Goal: Task Accomplishment & Management: Complete application form

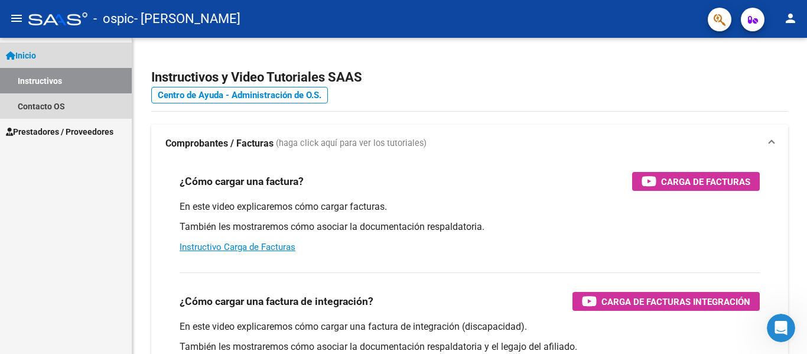
click at [57, 83] on link "Instructivos" at bounding box center [66, 80] width 132 height 25
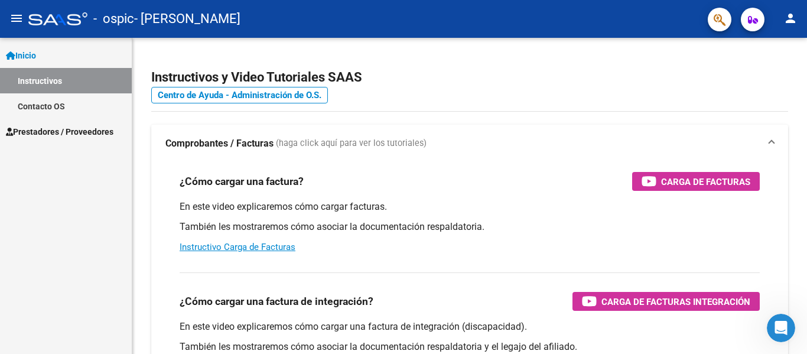
click at [60, 130] on span "Prestadores / Proveedores" at bounding box center [60, 131] width 108 height 13
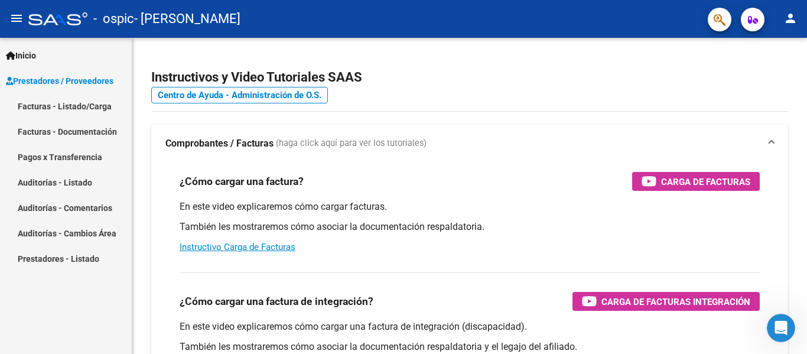
click at [51, 102] on link "Facturas - Listado/Carga" at bounding box center [66, 105] width 132 height 25
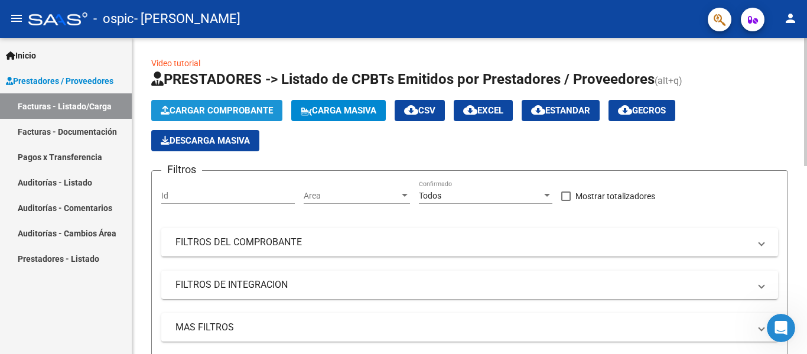
click at [183, 108] on span "Cargar Comprobante" at bounding box center [217, 110] width 112 height 11
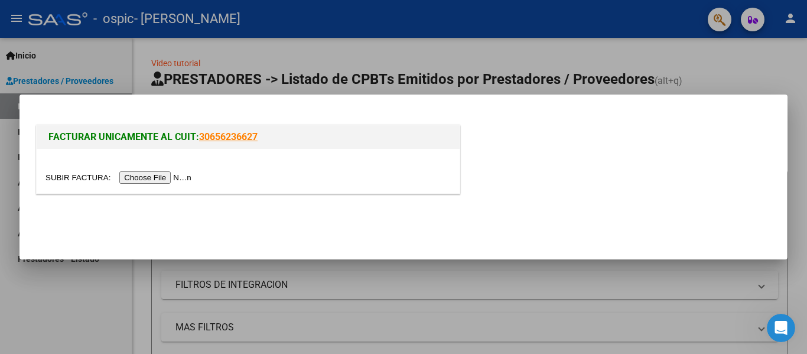
click at [183, 177] on input "file" at bounding box center [119, 177] width 149 height 12
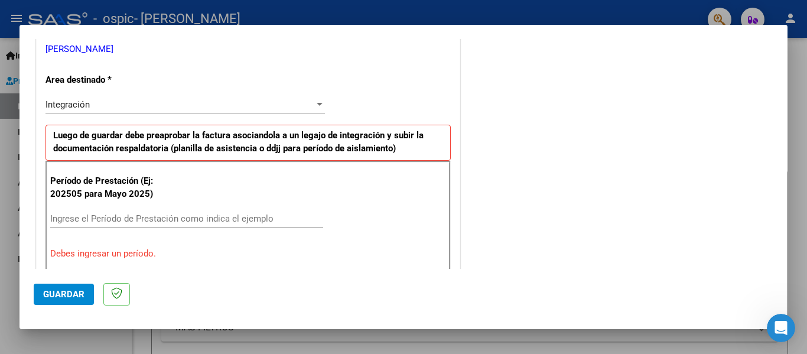
scroll to position [298, 0]
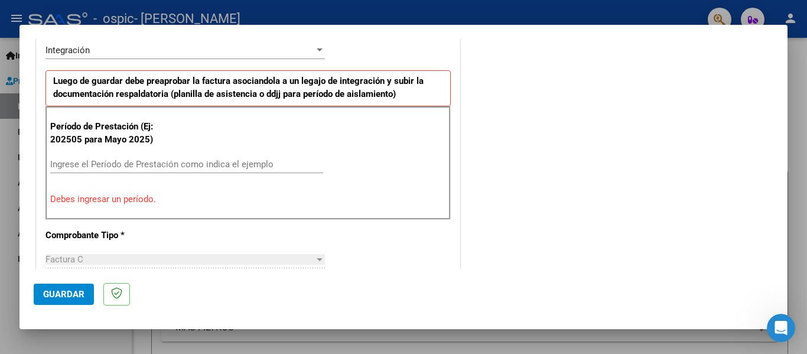
click at [200, 165] on input "Ingrese el Período de Prestación como indica el ejemplo" at bounding box center [186, 164] width 273 height 11
click at [178, 164] on input "Ingrese el Período de Prestación como indica el ejemplo" at bounding box center [186, 164] width 273 height 11
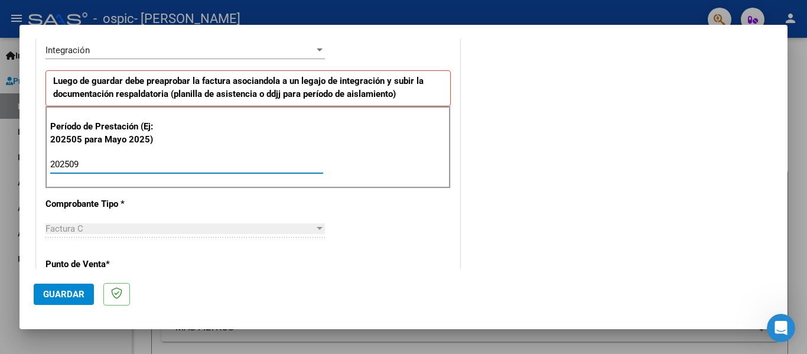
type input "202509"
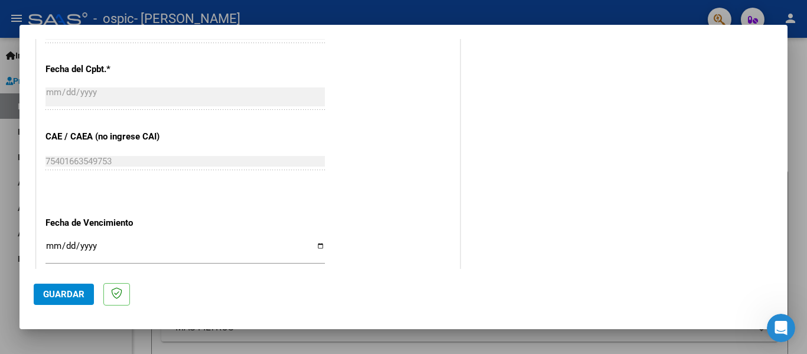
scroll to position [687, 0]
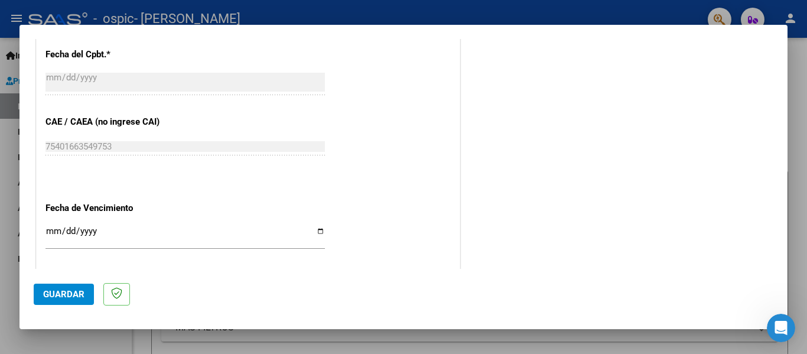
click at [60, 294] on span "Guardar" at bounding box center [63, 294] width 41 height 11
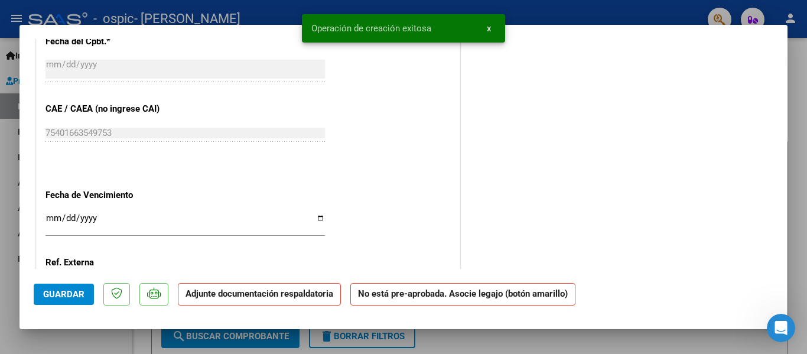
scroll to position [0, 0]
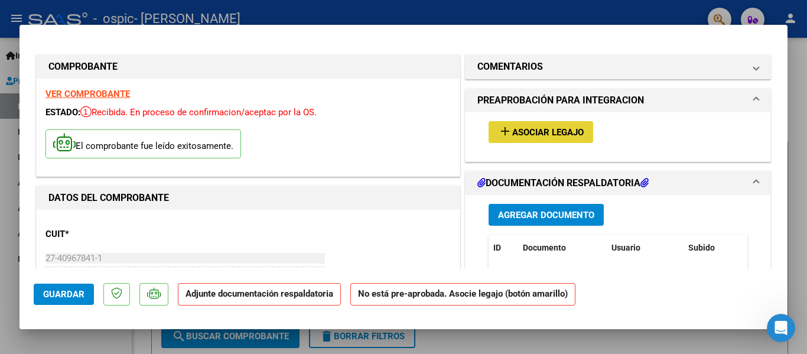
click at [513, 131] on span "Asociar Legajo" at bounding box center [547, 132] width 71 height 11
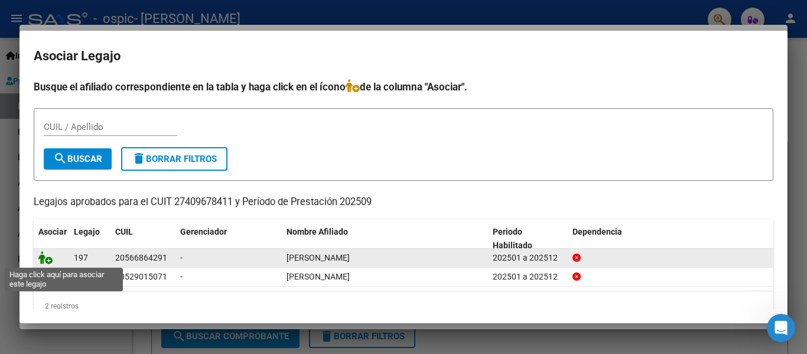
click at [48, 261] on icon at bounding box center [45, 257] width 14 height 13
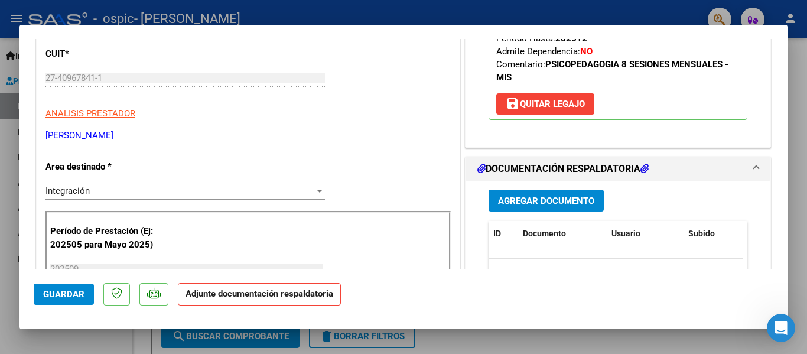
scroll to position [267, 0]
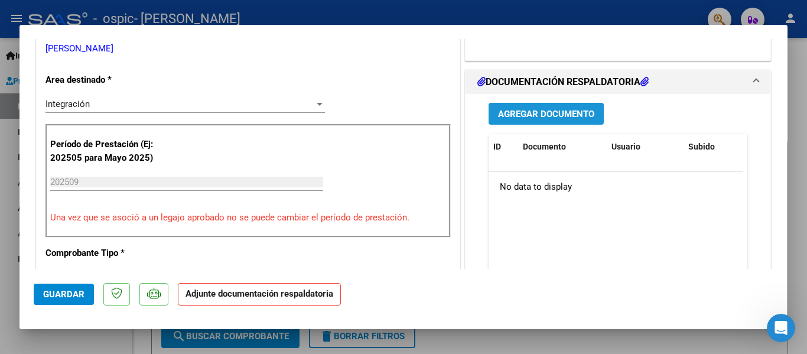
click at [529, 105] on button "Agregar Documento" at bounding box center [546, 114] width 115 height 22
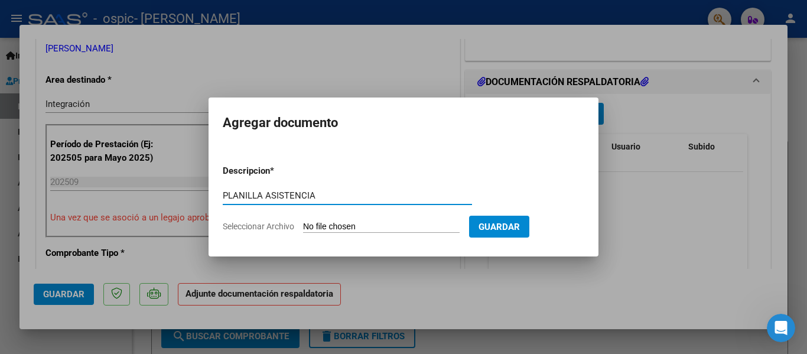
type input "PLANILLA ASISTENCIA"
click at [359, 226] on input "Seleccionar Archivo" at bounding box center [381, 227] width 157 height 11
type input "C:\fakepath\[DATE] PLANILLA ASISTENCIA [PERSON_NAME] .pdf"
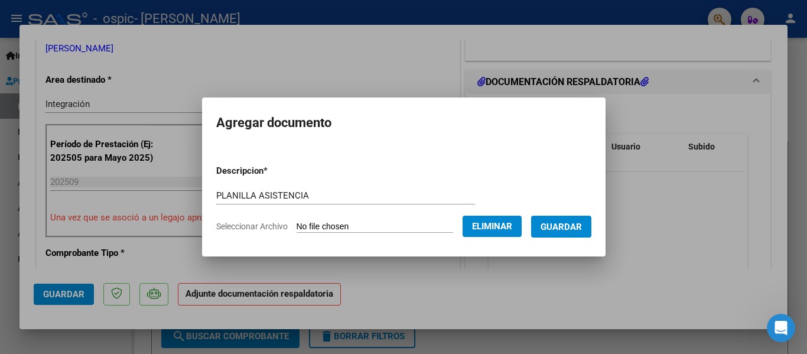
click at [552, 229] on span "Guardar" at bounding box center [561, 227] width 41 height 11
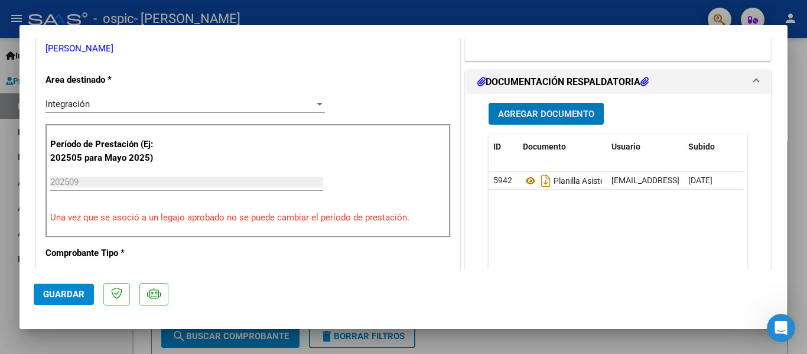
click at [63, 287] on button "Guardar" at bounding box center [64, 294] width 60 height 21
click at [798, 61] on div at bounding box center [403, 177] width 807 height 354
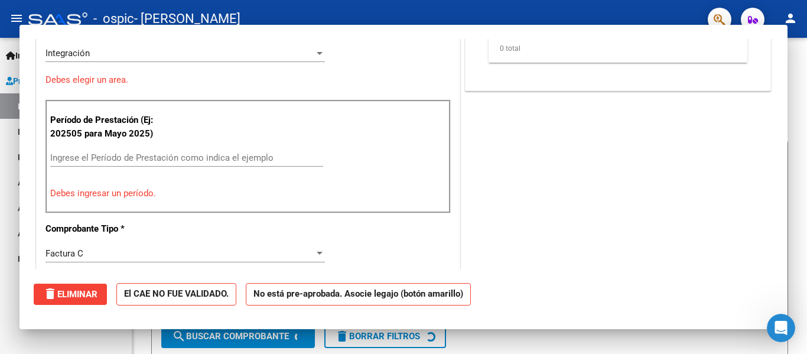
scroll to position [0, 0]
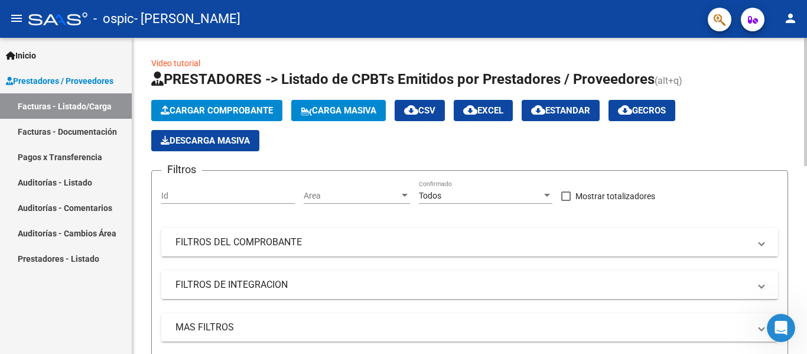
click at [232, 110] on span "Cargar Comprobante" at bounding box center [217, 110] width 112 height 11
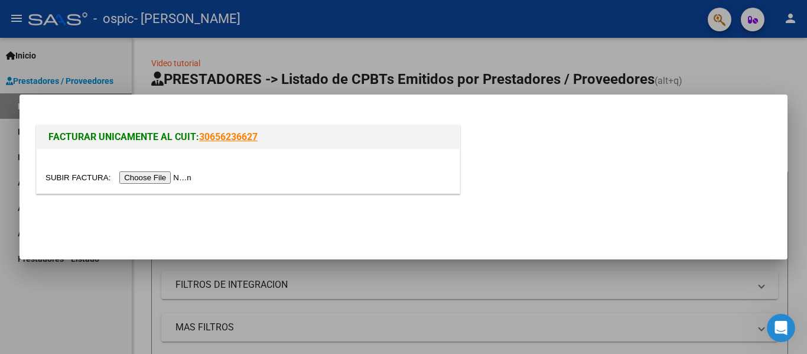
click at [177, 177] on input "file" at bounding box center [119, 177] width 149 height 12
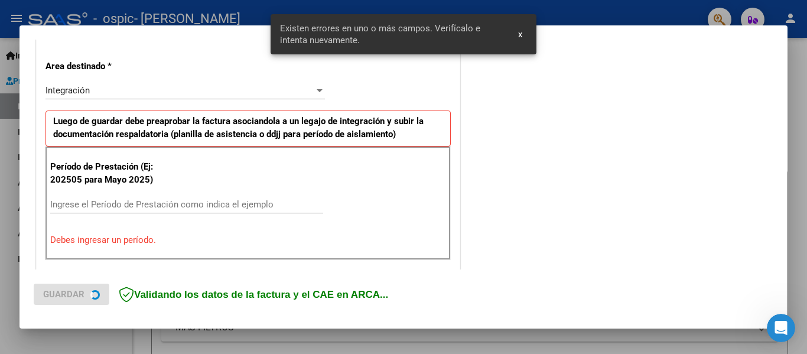
scroll to position [274, 0]
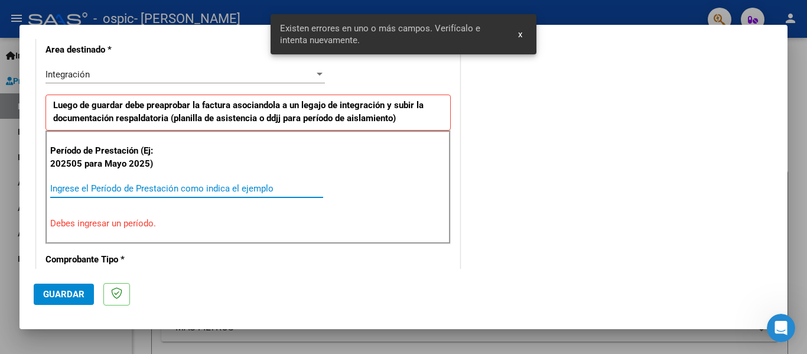
click at [80, 183] on input "Ingrese el Período de Prestación como indica el ejemplo" at bounding box center [186, 188] width 273 height 11
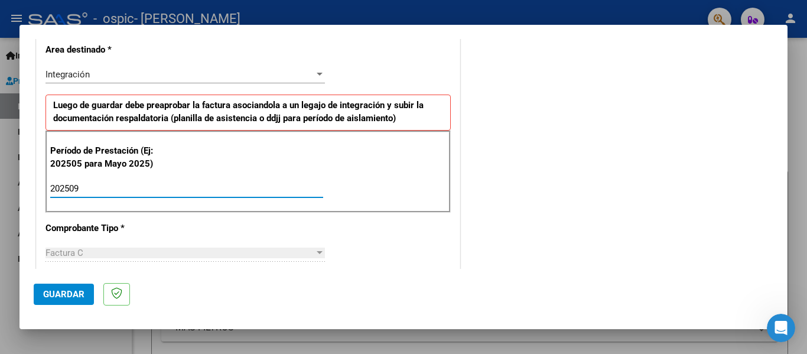
type input "202509"
click at [69, 294] on span "Guardar" at bounding box center [63, 294] width 41 height 11
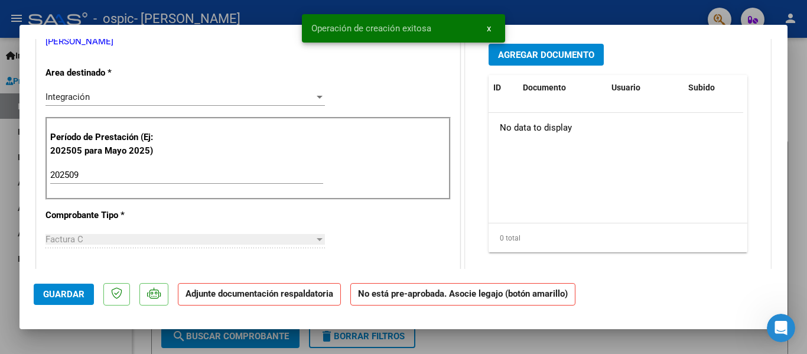
scroll to position [0, 0]
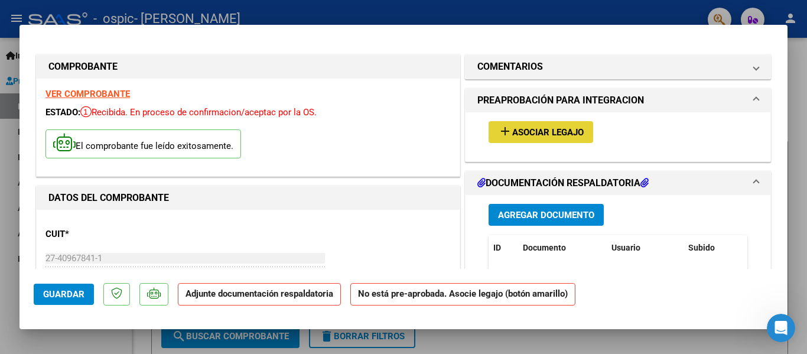
click at [519, 134] on span "Asociar Legajo" at bounding box center [547, 132] width 71 height 11
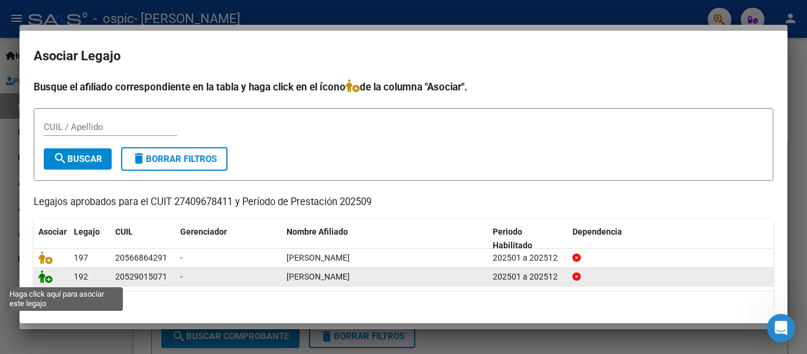
click at [48, 279] on icon at bounding box center [45, 276] width 14 height 13
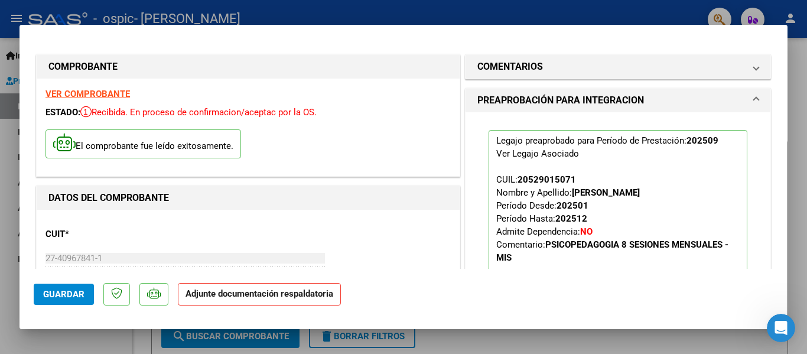
scroll to position [201, 0]
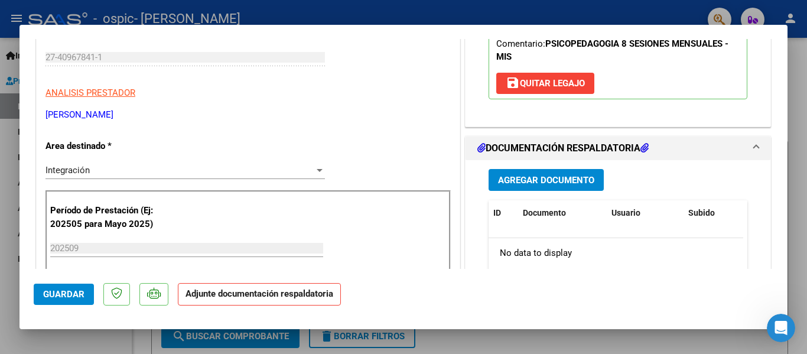
click at [550, 174] on button "Agregar Documento" at bounding box center [546, 180] width 115 height 22
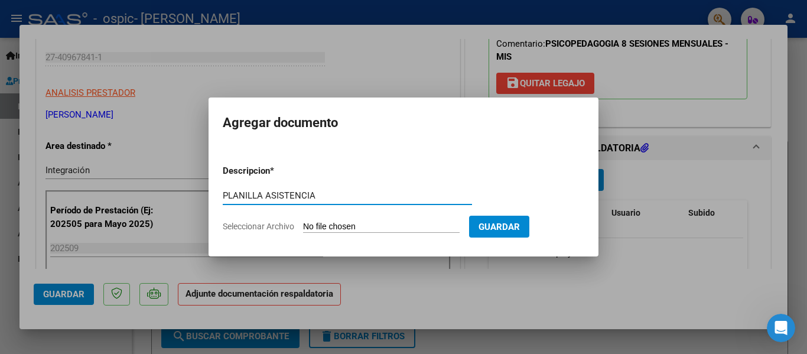
type input "PLANILLA ASISTENCIA"
click at [334, 225] on input "Seleccionar Archivo" at bounding box center [381, 227] width 157 height 11
type input "C:\fakepath\[DATE] PLANILLA ASISTENCIA [PERSON_NAME].pdf"
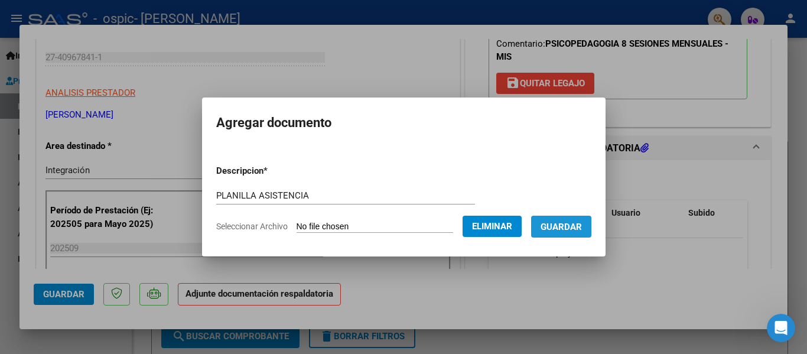
click at [577, 226] on span "Guardar" at bounding box center [561, 227] width 41 height 11
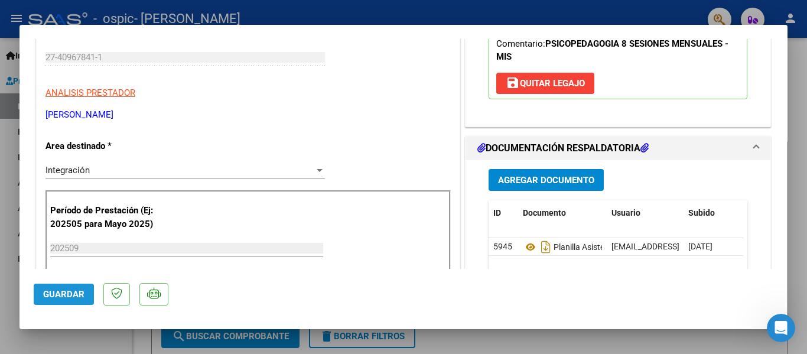
click at [60, 297] on span "Guardar" at bounding box center [63, 294] width 41 height 11
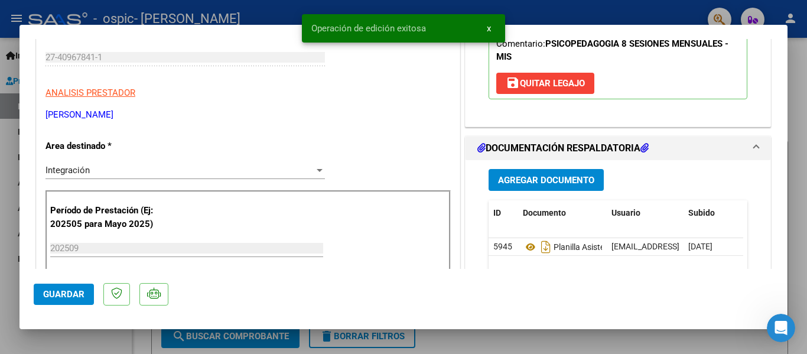
click at [57, 291] on span "Guardar" at bounding box center [63, 294] width 41 height 11
click at [100, 339] on div at bounding box center [403, 177] width 807 height 354
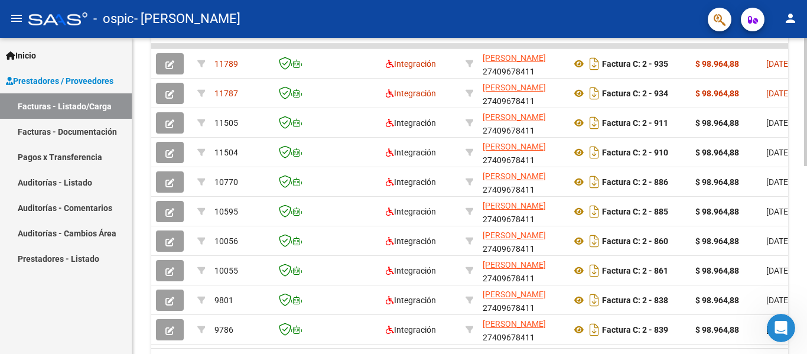
scroll to position [394, 0]
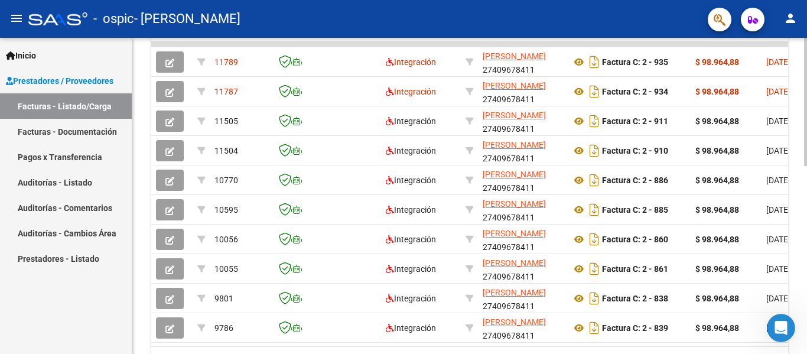
click at [807, 223] on div at bounding box center [805, 265] width 3 height 128
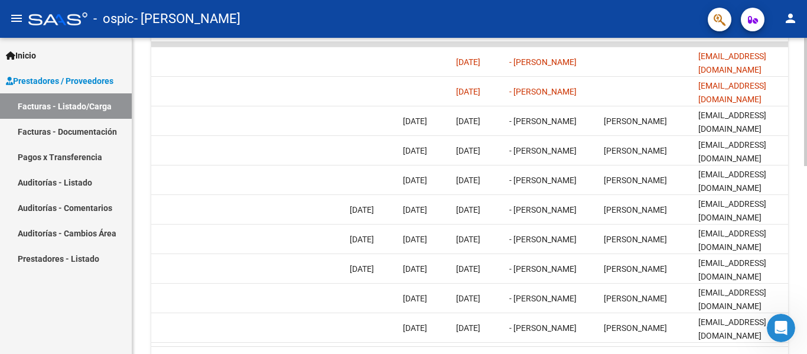
scroll to position [0, 1854]
